Goal: Navigation & Orientation: Find specific page/section

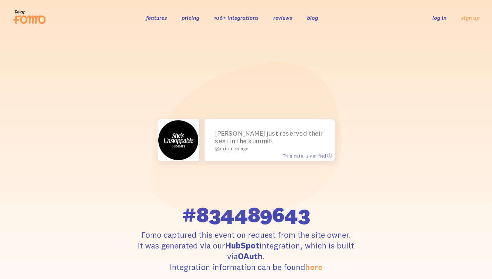
click at [244, 15] on link "106+ integrations" at bounding box center [236, 17] width 45 height 7
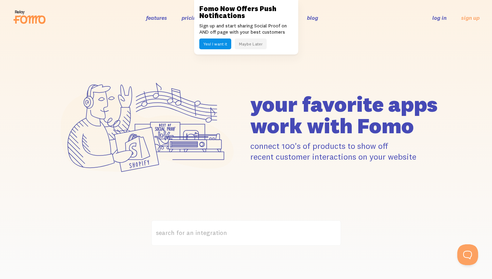
click at [156, 26] on div "features pricing 106+ integrations reviews blog log in sign up log in sign up" at bounding box center [246, 17] width 467 height 19
click at [33, 21] on icon at bounding box center [32, 20] width 25 height 8
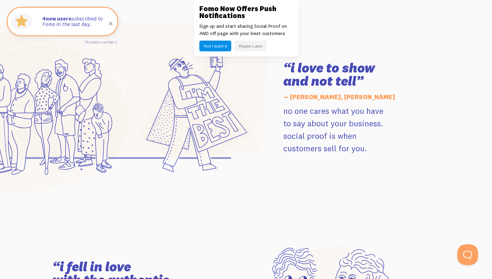
scroll to position [927, 0]
